Goal: Information Seeking & Learning: Learn about a topic

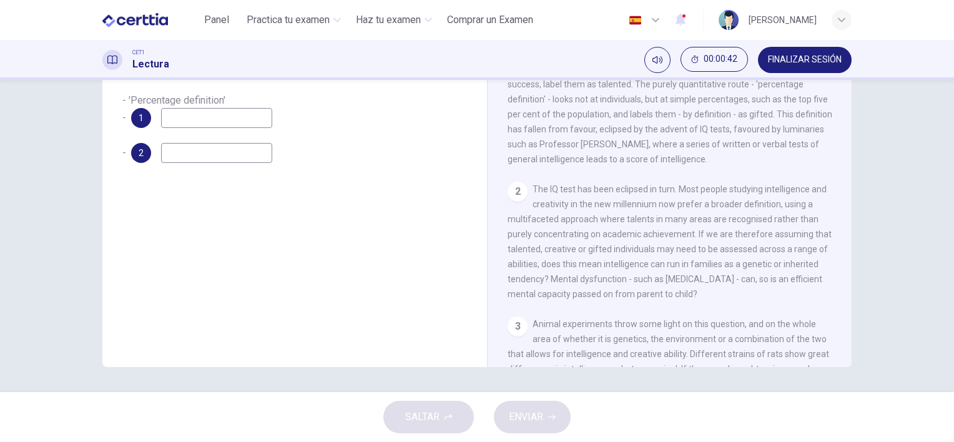
scroll to position [202, 0]
click at [788, 63] on span "FINALIZAR SESIÓN" at bounding box center [805, 60] width 74 height 10
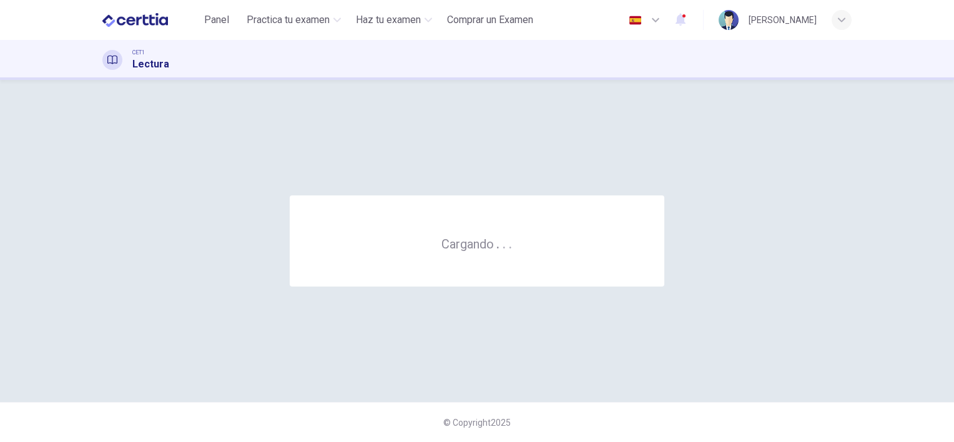
scroll to position [0, 0]
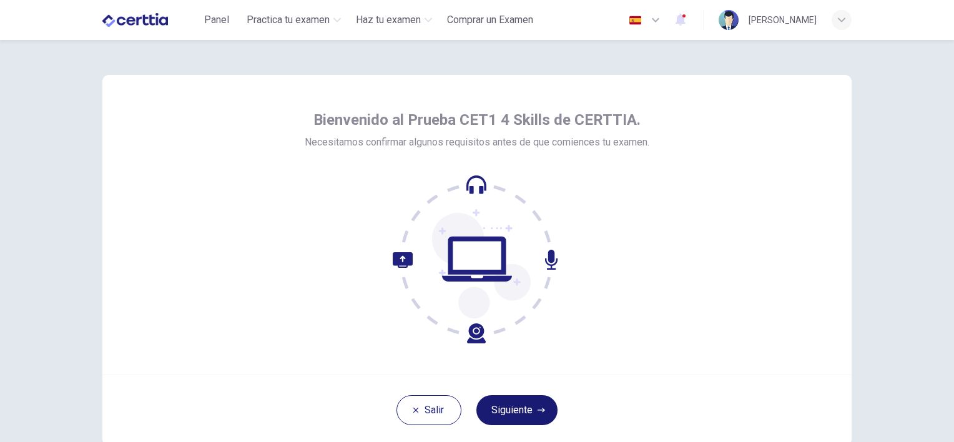
click at [512, 413] on button "Siguiente" at bounding box center [516, 410] width 81 height 30
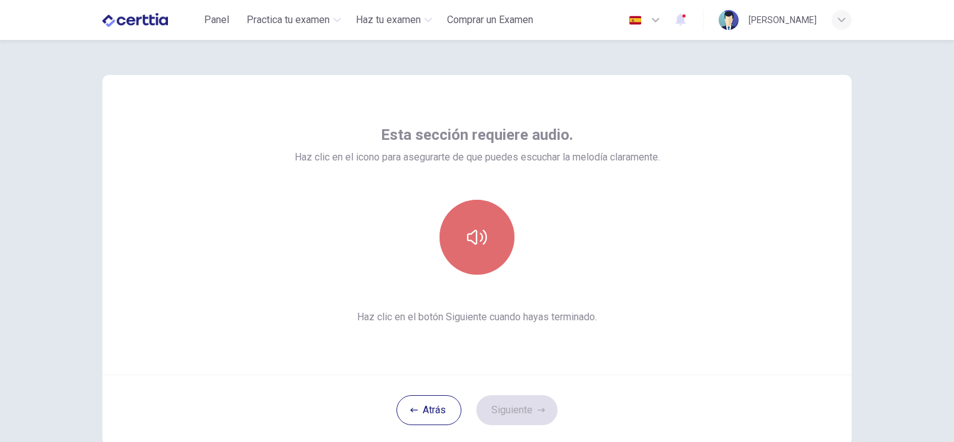
click at [474, 237] on icon "button" at bounding box center [477, 237] width 20 height 20
click at [449, 255] on button "button" at bounding box center [476, 237] width 75 height 75
